Goal: Information Seeking & Learning: Compare options

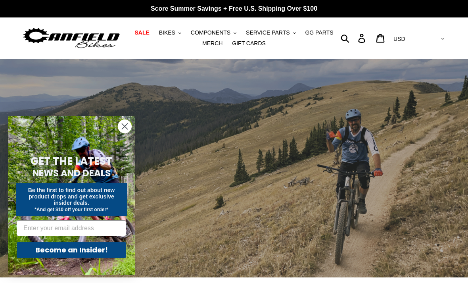
click at [138, 33] on span "SALE" at bounding box center [141, 32] width 15 height 7
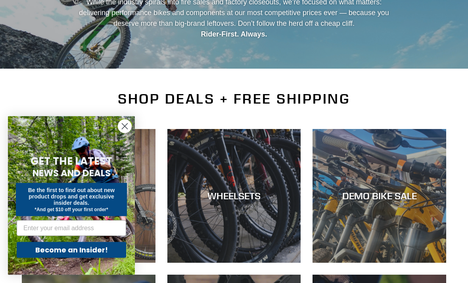
scroll to position [109, 0]
click at [123, 133] on circle "Close dialog" at bounding box center [124, 126] width 13 height 13
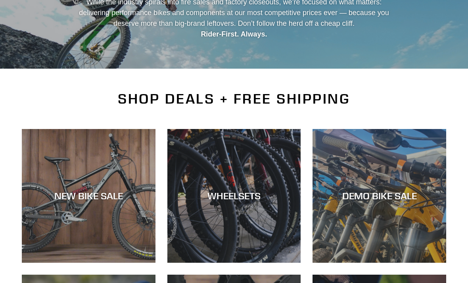
click at [78, 263] on div "NEW BIKE SALE" at bounding box center [89, 263] width 134 height 0
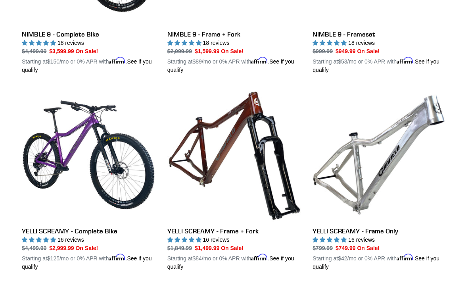
scroll to position [1329, 0]
click at [280, 157] on link "YELLI SCREAMY - Frame + Fork" at bounding box center [234, 179] width 134 height 183
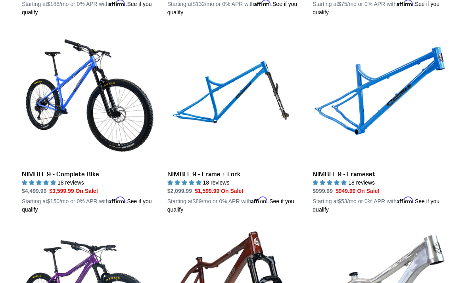
scroll to position [1190, 0]
click at [243, 97] on link "NIMBLE 9 - Frame + Fork" at bounding box center [234, 122] width 134 height 183
click at [414, 98] on link "NIMBLE 9 - Frameset" at bounding box center [380, 122] width 134 height 183
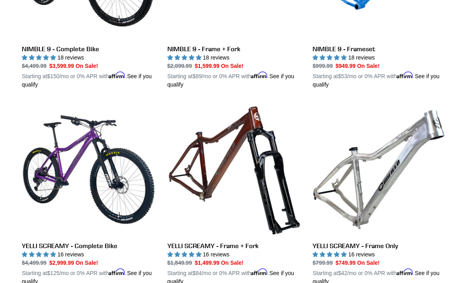
scroll to position [1315, 0]
click at [266, 155] on link "YELLI SCREAMY - Frame + Fork" at bounding box center [234, 194] width 134 height 183
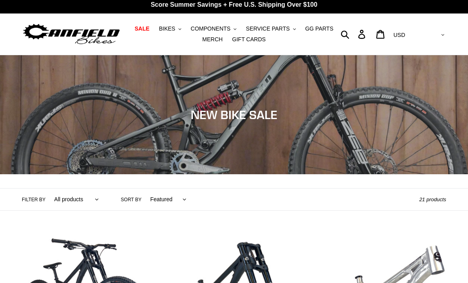
scroll to position [0, 0]
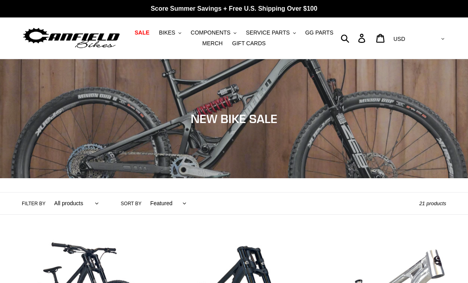
click at [163, 35] on span "BIKES" at bounding box center [167, 32] width 16 height 7
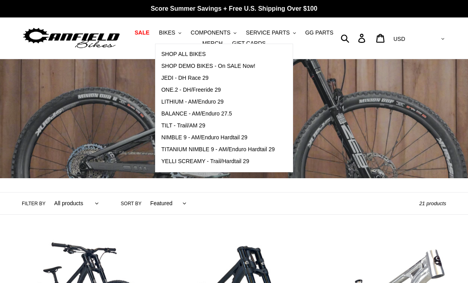
click at [272, 148] on span "TITANIUM NIMBLE 9 - AM/Enduro Hardtail 29" at bounding box center [217, 149] width 113 height 7
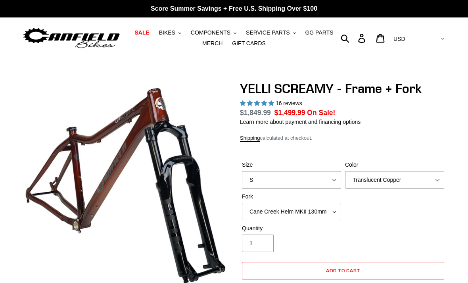
select select "highest-rating"
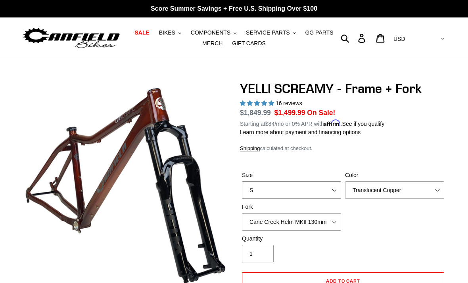
click at [332, 194] on select "S M L XL" at bounding box center [291, 189] width 99 height 17
select select "XL"
click at [402, 193] on select "Translucent Copper Purple Haze Raw" at bounding box center [394, 189] width 99 height 17
select select "Raw"
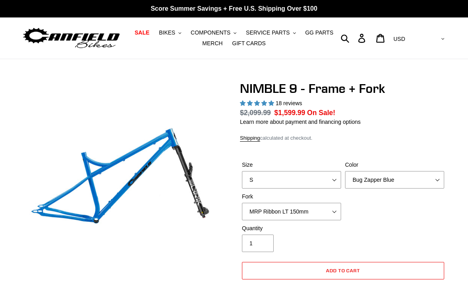
select select "highest-rating"
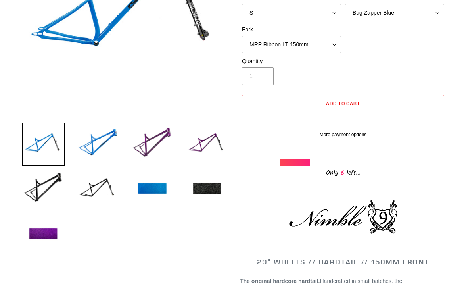
scroll to position [177, 0]
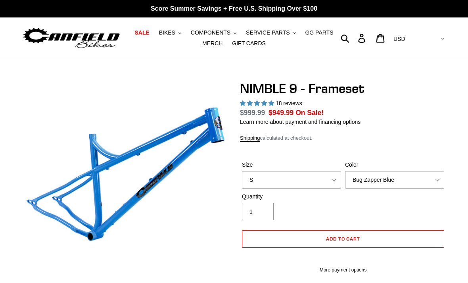
select select "highest-rating"
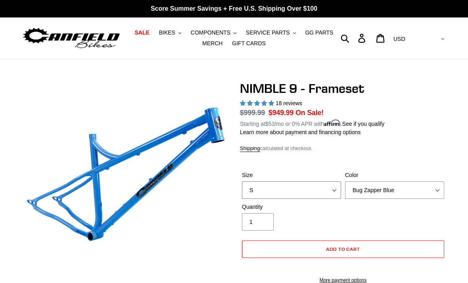
click at [326, 188] on select "S M L XL" at bounding box center [291, 189] width 99 height 17
select select "XL"
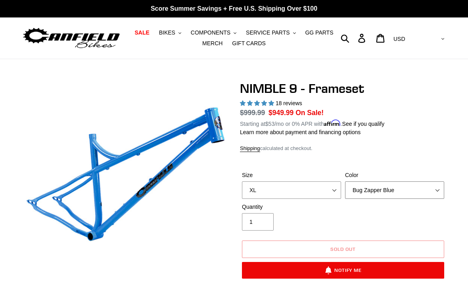
click at [396, 192] on select "Bug Zapper Blue Purple Haze -Sold Out Galaxy Black" at bounding box center [394, 189] width 99 height 17
select select "Galaxy Black"
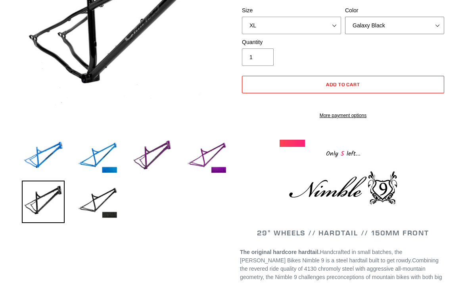
scroll to position [164, 0]
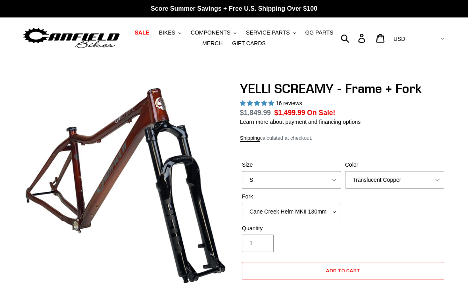
select select "highest-rating"
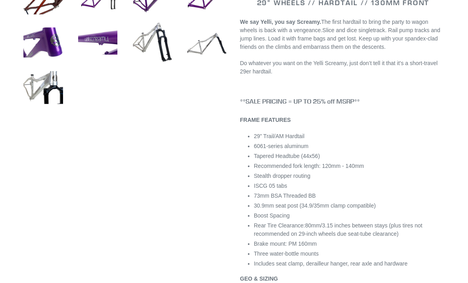
scroll to position [369, 0]
click at [426, 140] on li "29” Trail/AM Hardtail" at bounding box center [350, 136] width 192 height 8
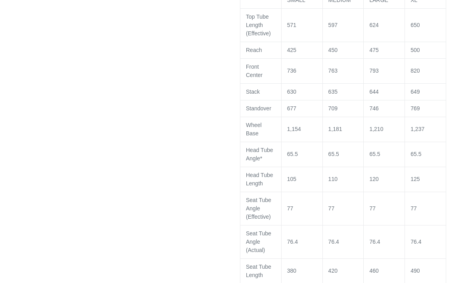
scroll to position [668, 0]
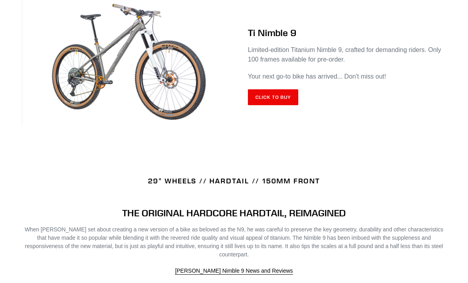
scroll to position [370, 0]
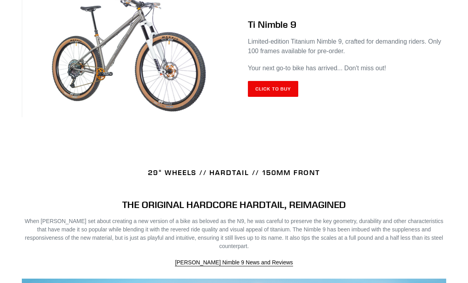
click at [278, 96] on link "Click to Buy" at bounding box center [273, 89] width 50 height 16
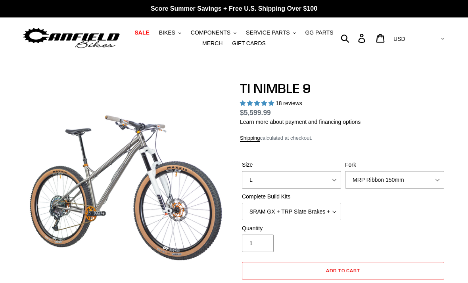
select select "highest-rating"
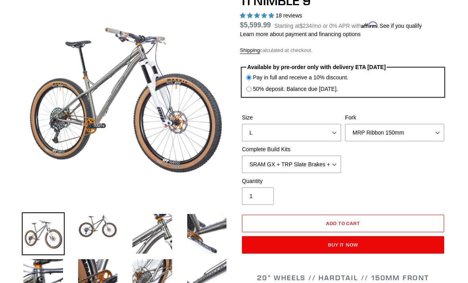
scroll to position [98, 0]
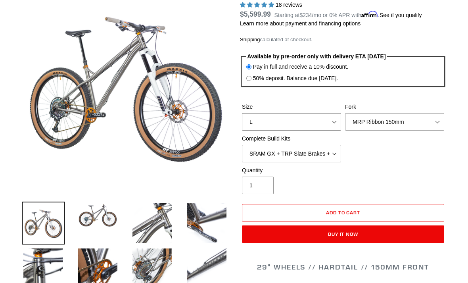
click at [333, 123] on select "S M L XL / XXL (Specify at checkout)" at bounding box center [291, 121] width 99 height 17
select select "XL / XXL (Specify at checkout)"
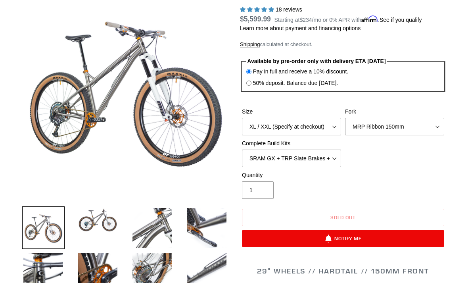
click at [336, 161] on select "SRAM GX + TRP Slate Brakes + Rotors + e13 LG-1 Wheels SHIMANO XT + SHIMANO brak…" at bounding box center [291, 158] width 99 height 17
select select "Complete Build Kit - None (Contact us for Custom Builds)"
click at [426, 132] on select "MRP Ribbon 150mm RockShox Lyrik 150mm Fox Factory 36 150mm Cane Creek Helm 150m…" at bounding box center [394, 126] width 99 height 17
select select "Fork - None"
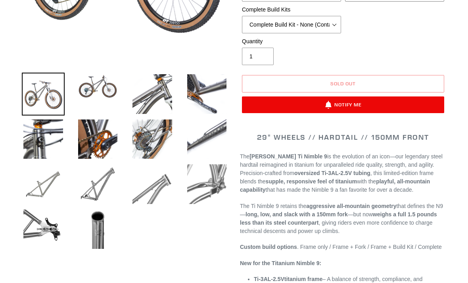
scroll to position [228, 0]
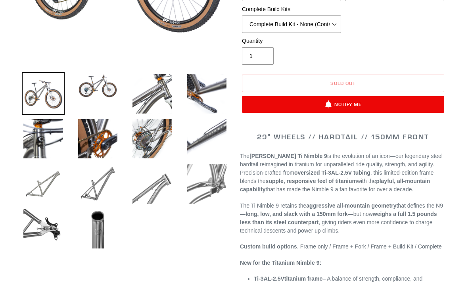
click at [40, 222] on img at bounding box center [43, 228] width 43 height 43
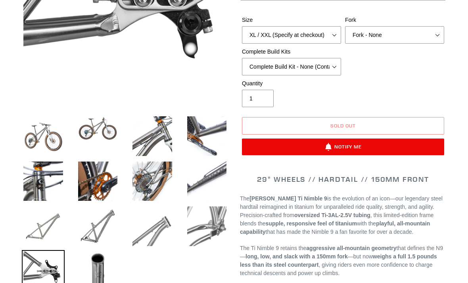
scroll to position [185, 0]
click at [208, 137] on img at bounding box center [207, 136] width 43 height 43
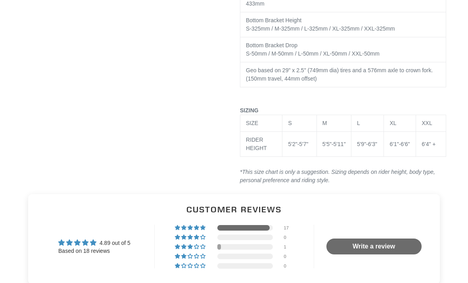
scroll to position [1750, 0]
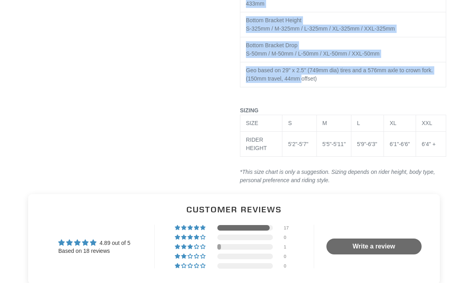
click at [438, 115] on div "SIZING" at bounding box center [343, 106] width 206 height 17
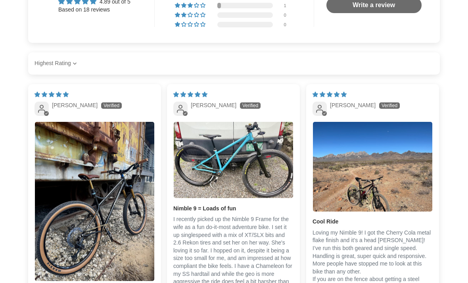
scroll to position [1991, 0]
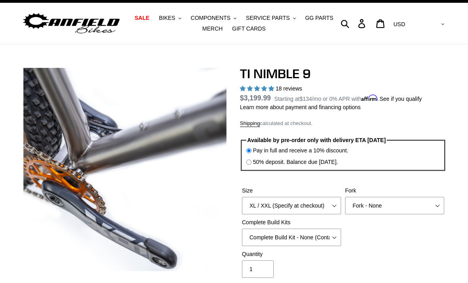
scroll to position [0, 0]
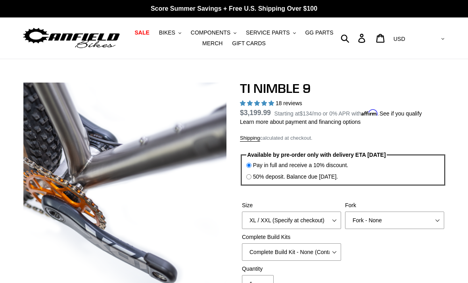
click at [228, 34] on span "COMPONENTS" at bounding box center [211, 32] width 40 height 7
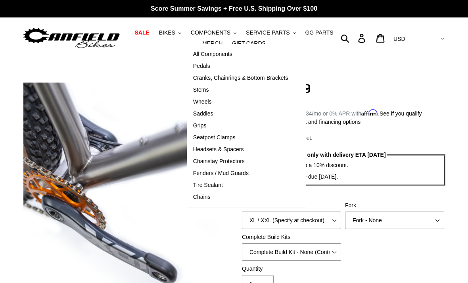
click at [212, 67] on link "Pedals" at bounding box center [240, 66] width 107 height 12
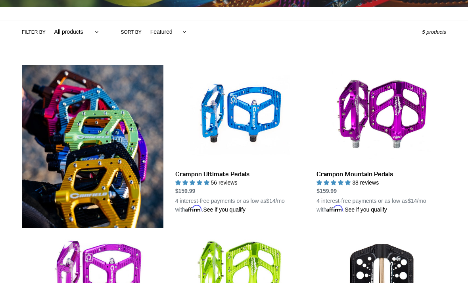
scroll to position [171, 0]
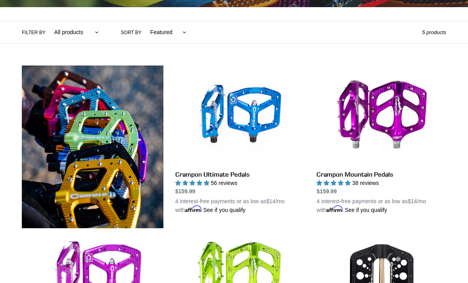
click at [265, 113] on link "Crampon Ultimate Pedals" at bounding box center [240, 139] width 130 height 149
click at [414, 110] on link "Crampon Mountain Pedals" at bounding box center [381, 139] width 130 height 149
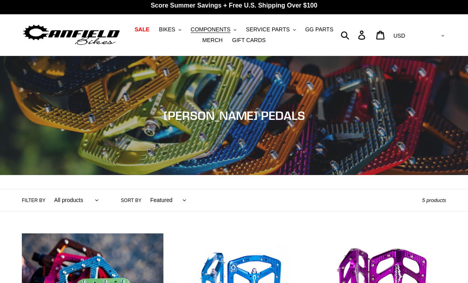
scroll to position [0, 0]
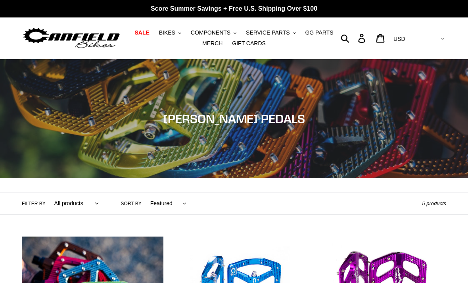
click at [224, 35] on span "COMPONENTS" at bounding box center [211, 32] width 40 height 7
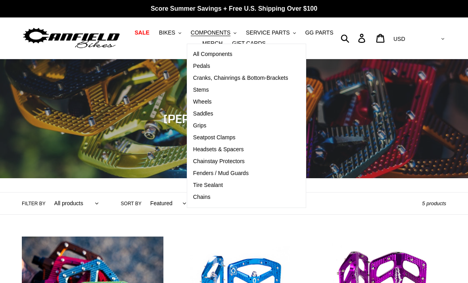
click at [206, 90] on span "Stems" at bounding box center [201, 89] width 16 height 7
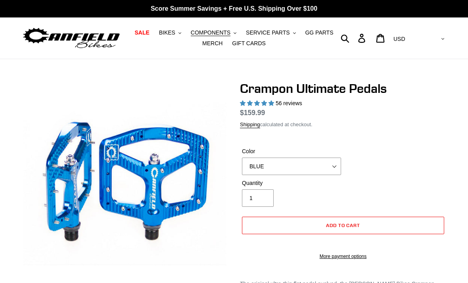
select select "highest-rating"
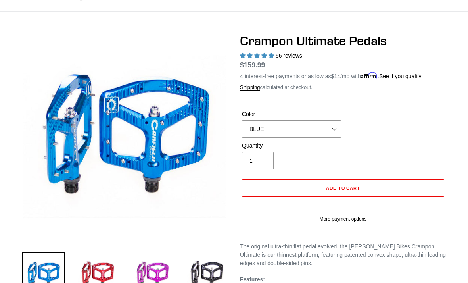
scroll to position [46, 0]
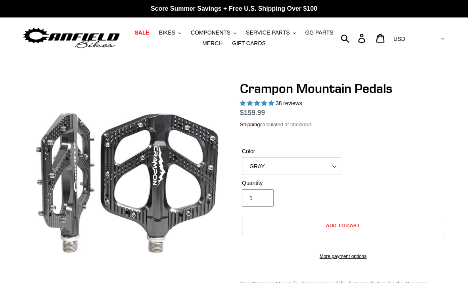
select select "highest-rating"
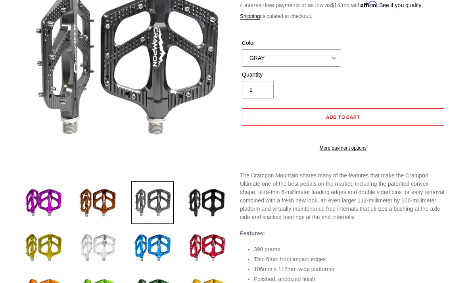
scroll to position [118, 0]
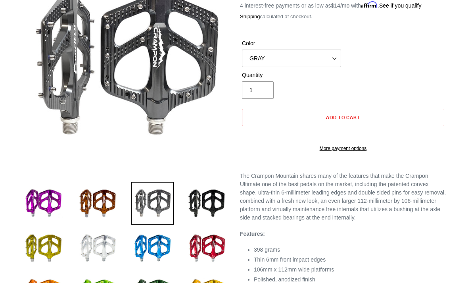
click at [210, 208] on img at bounding box center [207, 203] width 43 height 43
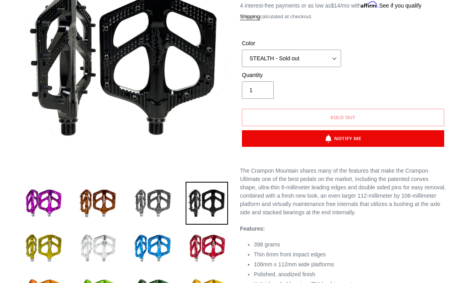
click at [160, 199] on img at bounding box center [152, 203] width 43 height 43
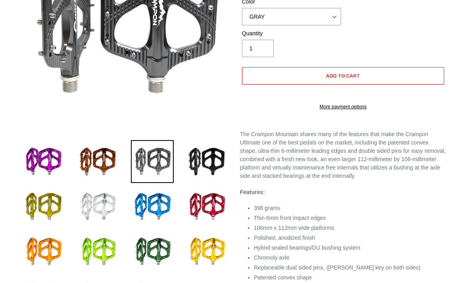
scroll to position [183, 0]
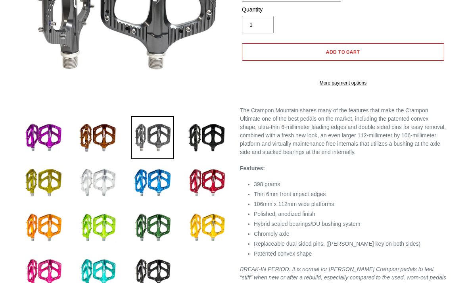
click at [161, 276] on img at bounding box center [152, 272] width 43 height 43
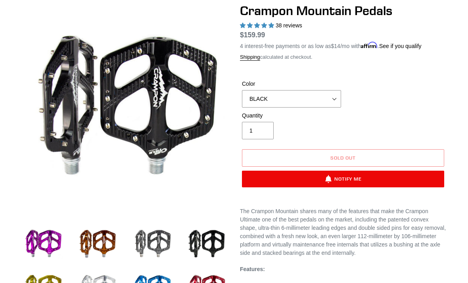
scroll to position [77, 0]
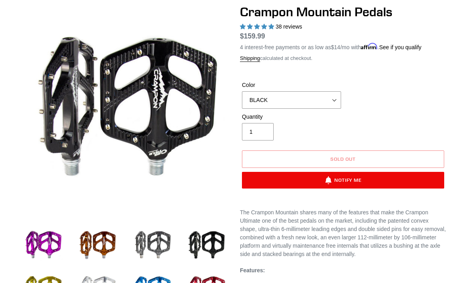
click at [208, 251] on img at bounding box center [207, 244] width 43 height 43
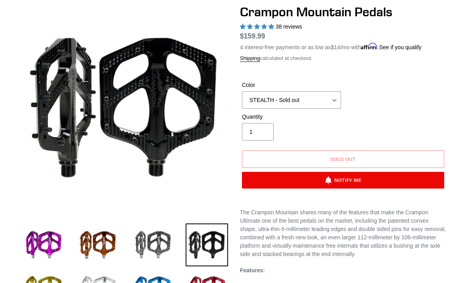
click at [157, 244] on img at bounding box center [152, 244] width 43 height 43
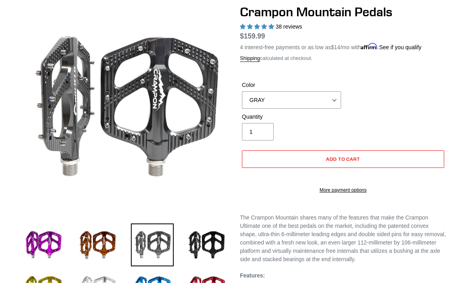
select select "BLUE"
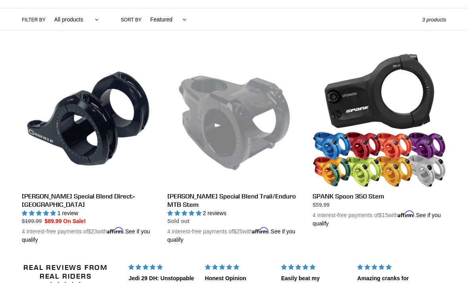
scroll to position [184, 0]
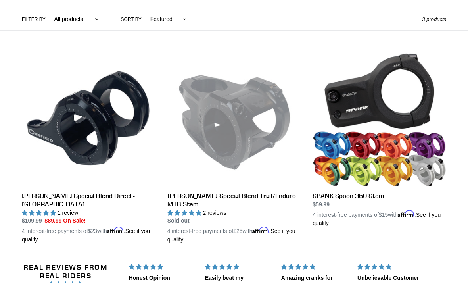
click at [367, 196] on link "SPANK Spoon 350 Stem" at bounding box center [380, 139] width 134 height 175
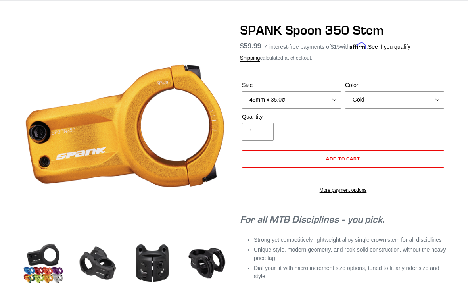
scroll to position [58, 0]
click at [412, 104] on select "Gold Orange Purple Raw Silver Rasta Green Red Blue Black" at bounding box center [394, 99] width 99 height 17
select select "Raw Silver"
